Goal: Information Seeking & Learning: Learn about a topic

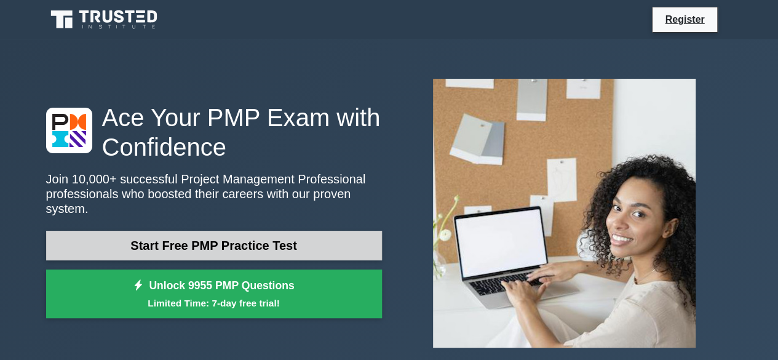
click at [298, 241] on link "Start Free PMP Practice Test" at bounding box center [214, 246] width 336 height 30
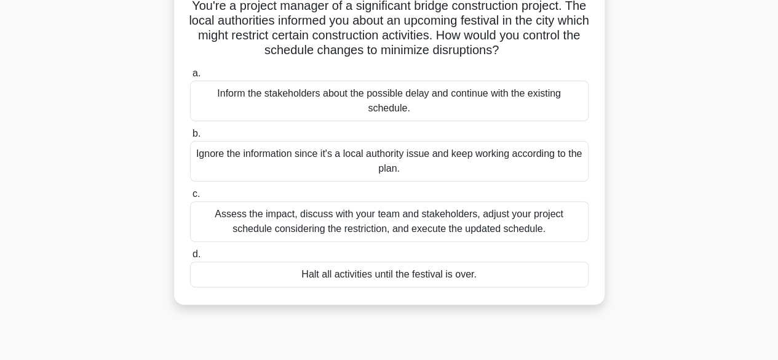
scroll to position [93, 0]
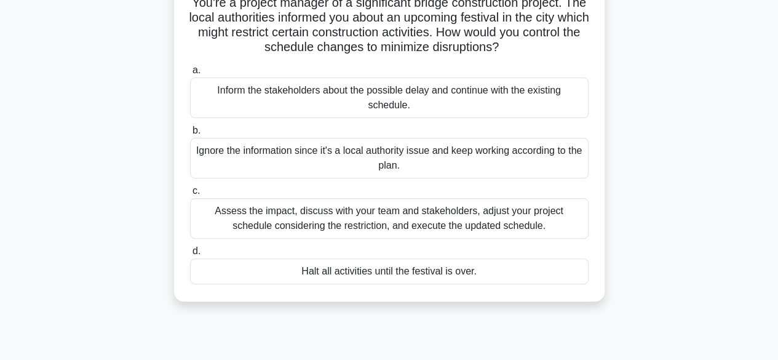
click at [225, 226] on div "Assess the impact, discuss with your team and stakeholders, adjust your project…" at bounding box center [389, 218] width 398 height 41
click at [190, 195] on input "c. Assess the impact, discuss with your team and stakeholders, adjust your proj…" at bounding box center [190, 191] width 0 height 8
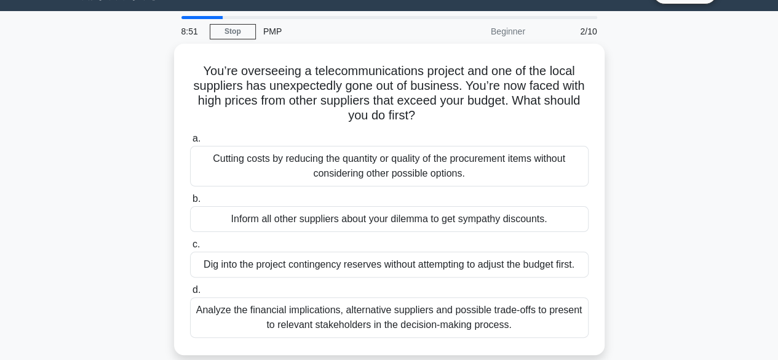
scroll to position [29, 0]
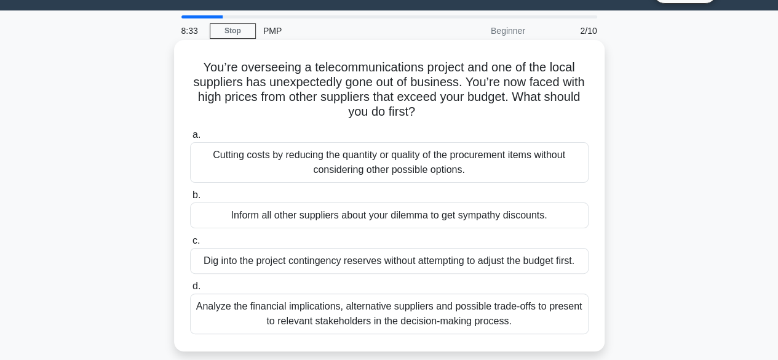
click at [282, 319] on div "Analyze the financial implications, alternative suppliers and possible trade-of…" at bounding box center [389, 313] width 398 height 41
click at [190, 290] on input "d. Analyze the financial implications, alternative suppliers and possible trade…" at bounding box center [190, 286] width 0 height 8
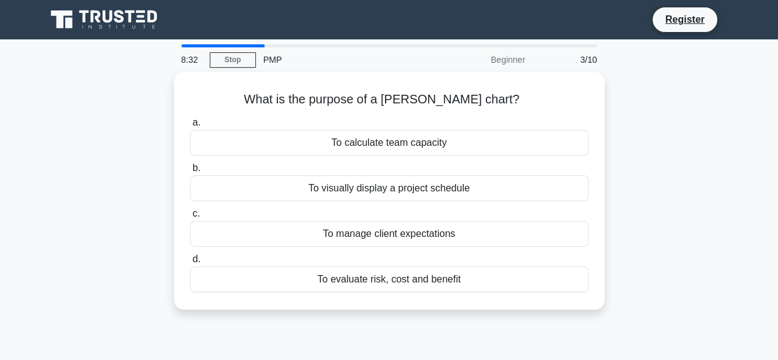
scroll to position [0, 0]
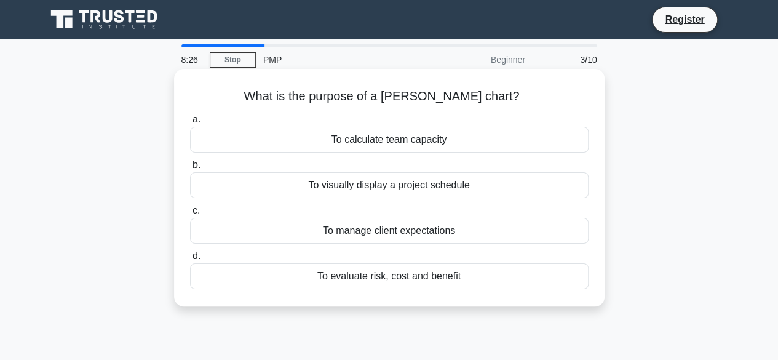
click at [271, 191] on div "To visually display a project schedule" at bounding box center [389, 185] width 398 height 26
click at [190, 169] on input "b. To visually display a project schedule" at bounding box center [190, 165] width 0 height 8
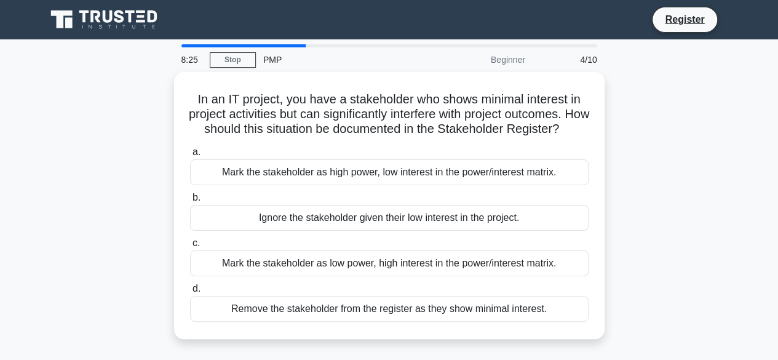
click at [57, 182] on div "In an IT project, you have a stakeholder who shows minimal interest in project …" at bounding box center [389, 213] width 701 height 282
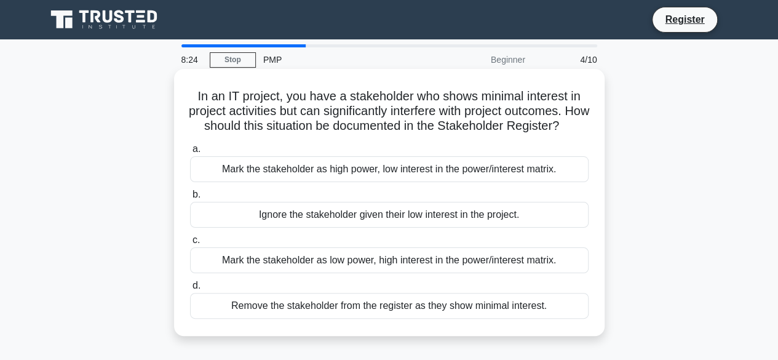
click at [264, 182] on div "Mark the stakeholder as high power, low interest in the power/interest matrix." at bounding box center [389, 169] width 398 height 26
click at [190, 153] on input "a. Mark the stakeholder as high power, low interest in the power/interest matri…" at bounding box center [190, 149] width 0 height 8
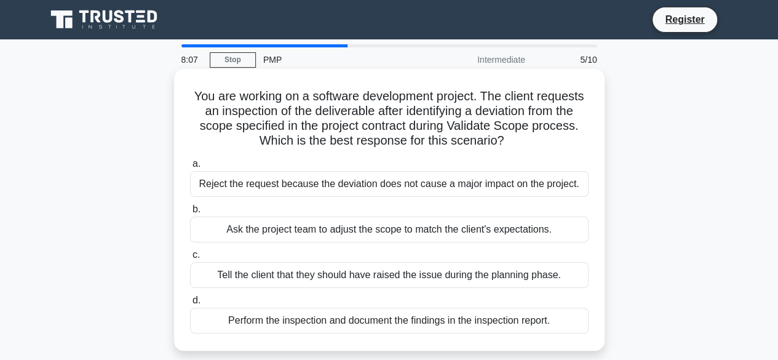
click at [268, 330] on div "Perform the inspection and document the findings in the inspection report." at bounding box center [389, 320] width 398 height 26
click at [190, 304] on input "d. Perform the inspection and document the findings in the inspection report." at bounding box center [190, 300] width 0 height 8
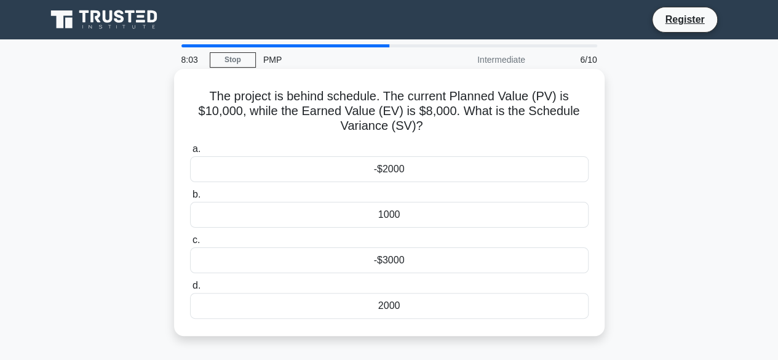
click at [354, 222] on div "1000" at bounding box center [389, 215] width 398 height 26
click at [190, 199] on input "b. 1000" at bounding box center [190, 195] width 0 height 8
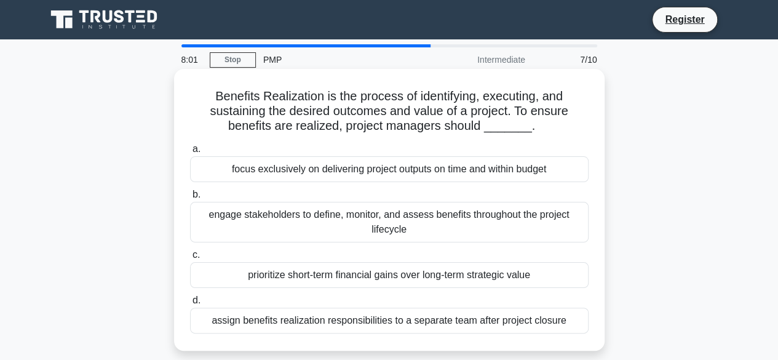
click at [342, 211] on div "engage stakeholders to define, monitor, and assess benefits throughout the proj…" at bounding box center [389, 222] width 398 height 41
click at [190, 199] on input "b. engage stakeholders to define, monitor, and assess benefits throughout the p…" at bounding box center [190, 195] width 0 height 8
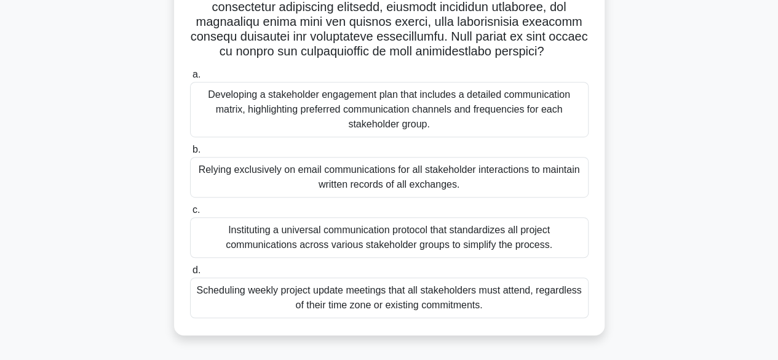
scroll to position [304, 0]
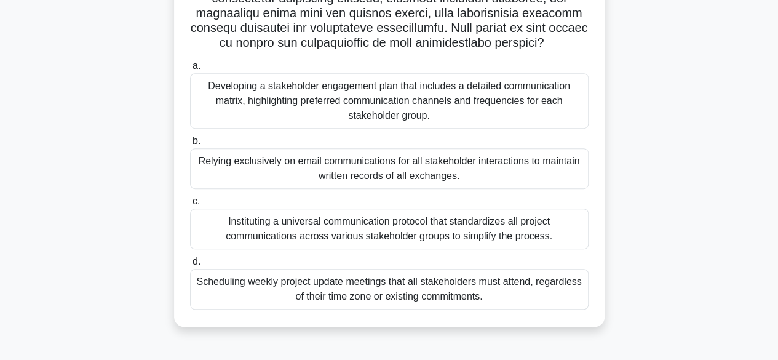
click at [237, 95] on div "Developing a stakeholder engagement plan that includes a detailed communication…" at bounding box center [389, 100] width 398 height 55
click at [190, 70] on input "a. Developing a stakeholder engagement plan that includes a detailed communicat…" at bounding box center [190, 66] width 0 height 8
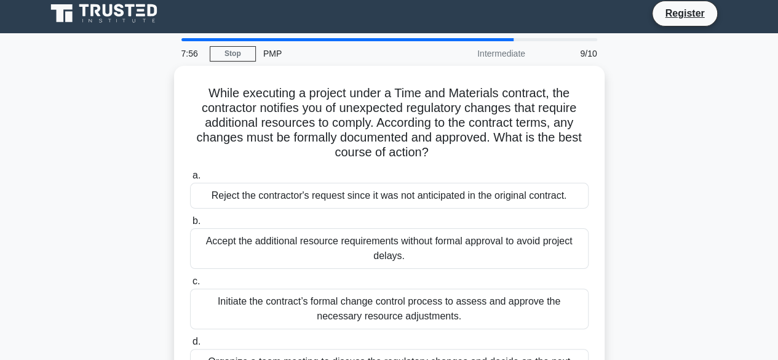
scroll to position [0, 0]
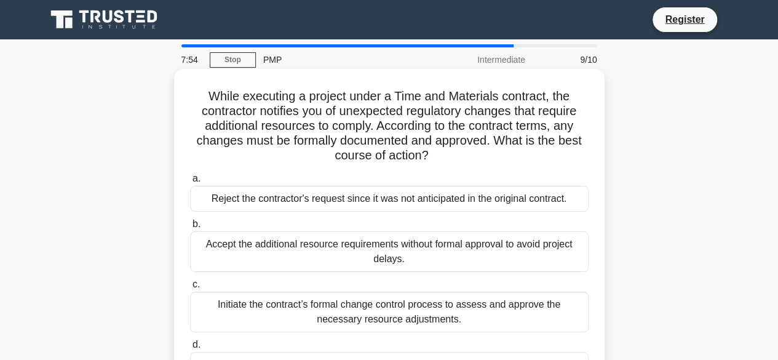
click at [344, 252] on div "Accept the additional resource requirements without formal approval to avoid pr…" at bounding box center [389, 251] width 398 height 41
click at [190, 228] on input "b. Accept the additional resource requirements without formal approval to avoid…" at bounding box center [190, 224] width 0 height 8
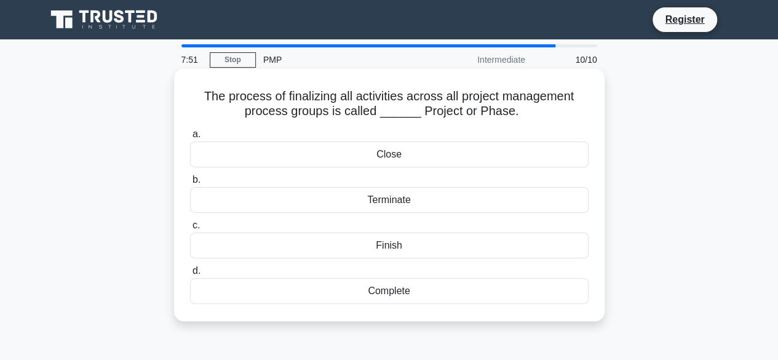
click at [332, 210] on div "Terminate" at bounding box center [389, 200] width 398 height 26
click at [190, 184] on input "b. Terminate" at bounding box center [190, 180] width 0 height 8
